Goal: Navigation & Orientation: Find specific page/section

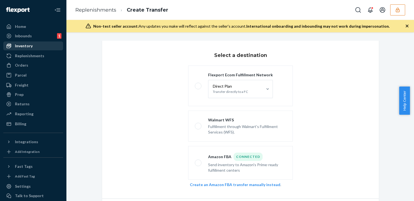
click at [31, 46] on div "Inventory" at bounding box center [24, 46] width 18 height 6
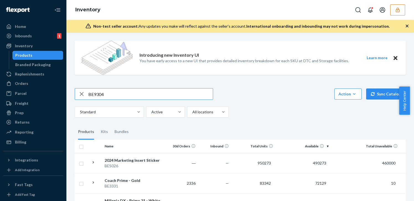
type input "BE9304"
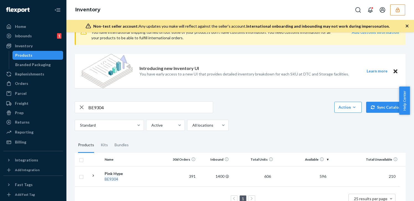
scroll to position [36, 0]
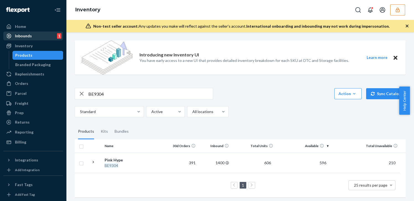
click at [24, 37] on div "Inbounds" at bounding box center [23, 36] width 17 height 6
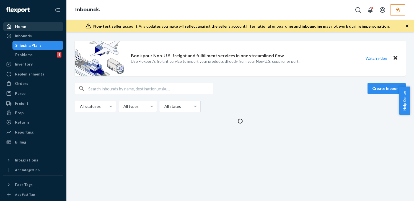
click at [32, 25] on div "Home" at bounding box center [33, 27] width 59 height 8
